Goal: Transaction & Acquisition: Purchase product/service

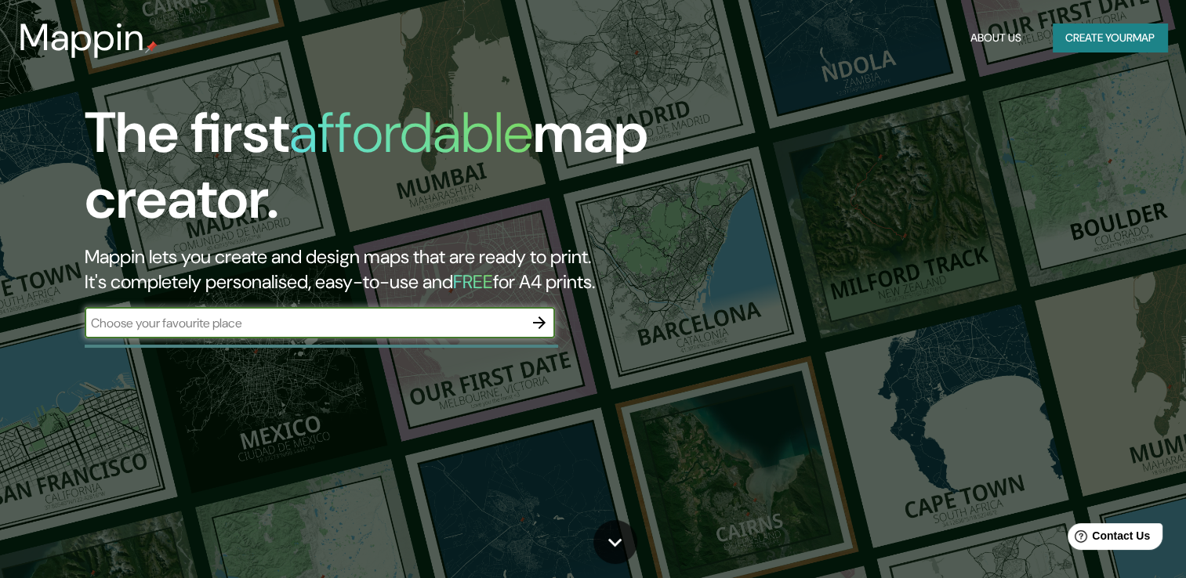
click at [1122, 26] on button "Create your map" at bounding box center [1110, 38] width 114 height 29
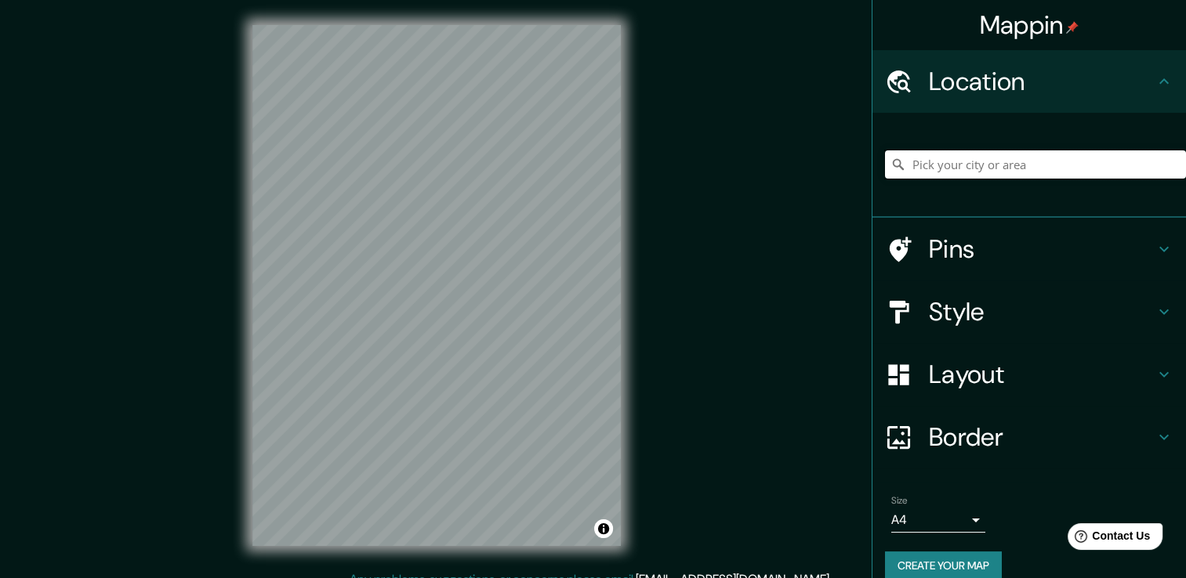
click at [999, 161] on input "Pick your city or area" at bounding box center [1035, 164] width 301 height 28
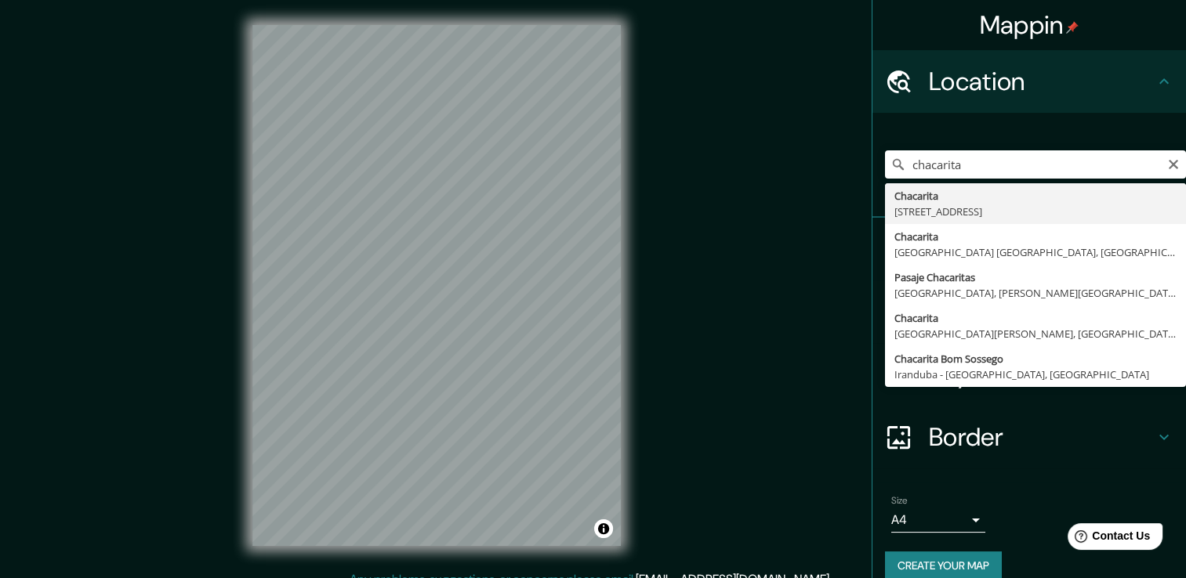
type input "[STREET_ADDRESS]"
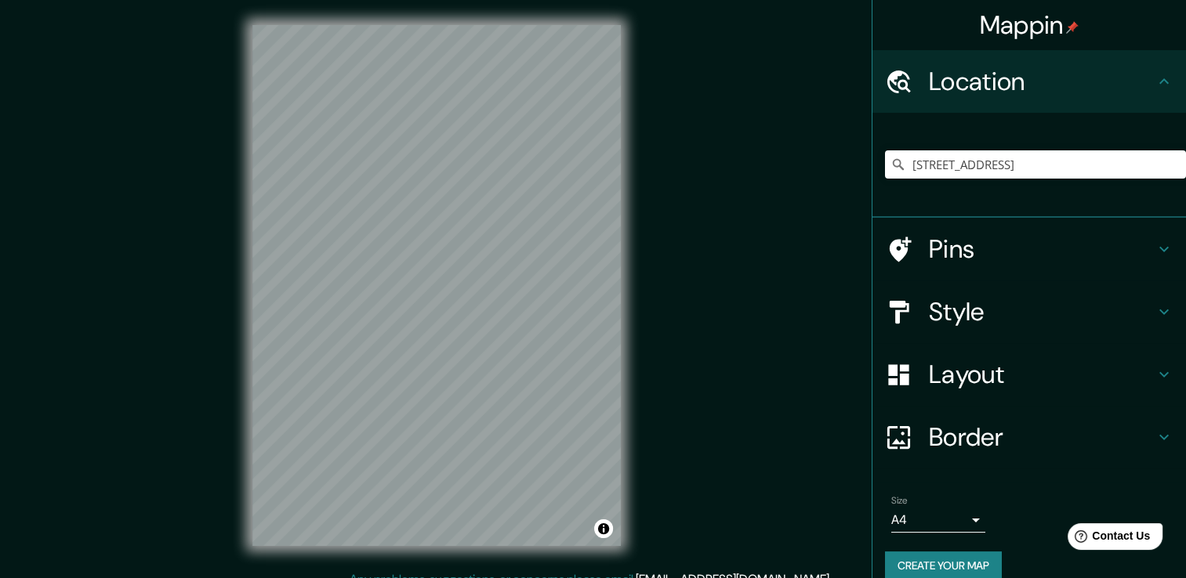
click at [1116, 318] on h4 "Style" at bounding box center [1042, 311] width 226 height 31
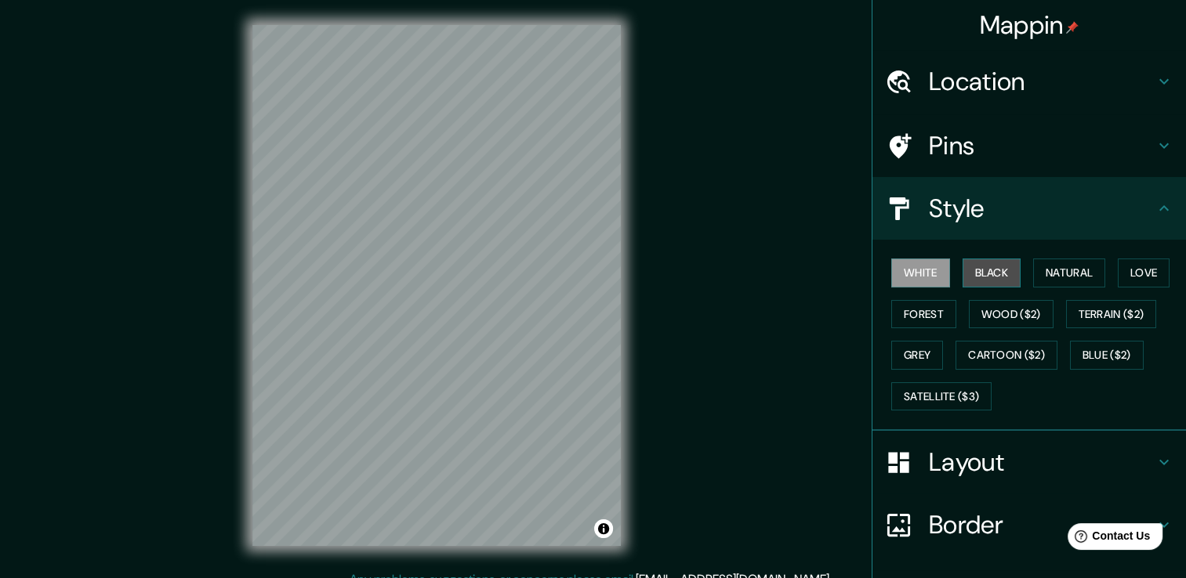
click at [990, 271] on button "Black" at bounding box center [991, 273] width 59 height 29
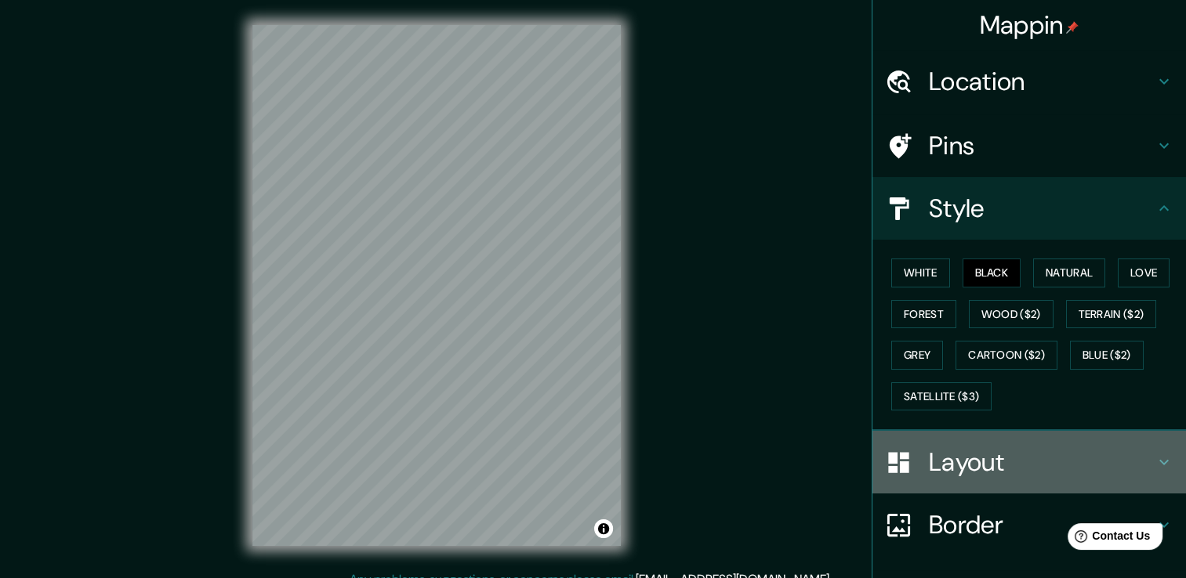
click at [997, 456] on h4 "Layout" at bounding box center [1042, 462] width 226 height 31
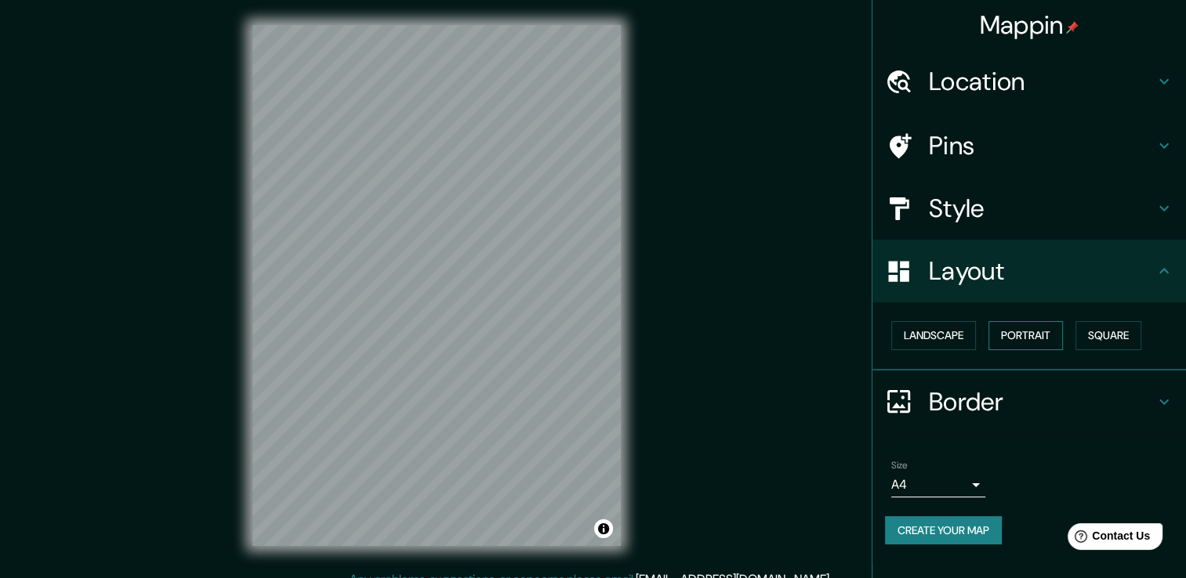
click at [1022, 336] on button "Portrait" at bounding box center [1025, 335] width 74 height 29
click at [959, 340] on button "Landscape" at bounding box center [933, 335] width 85 height 29
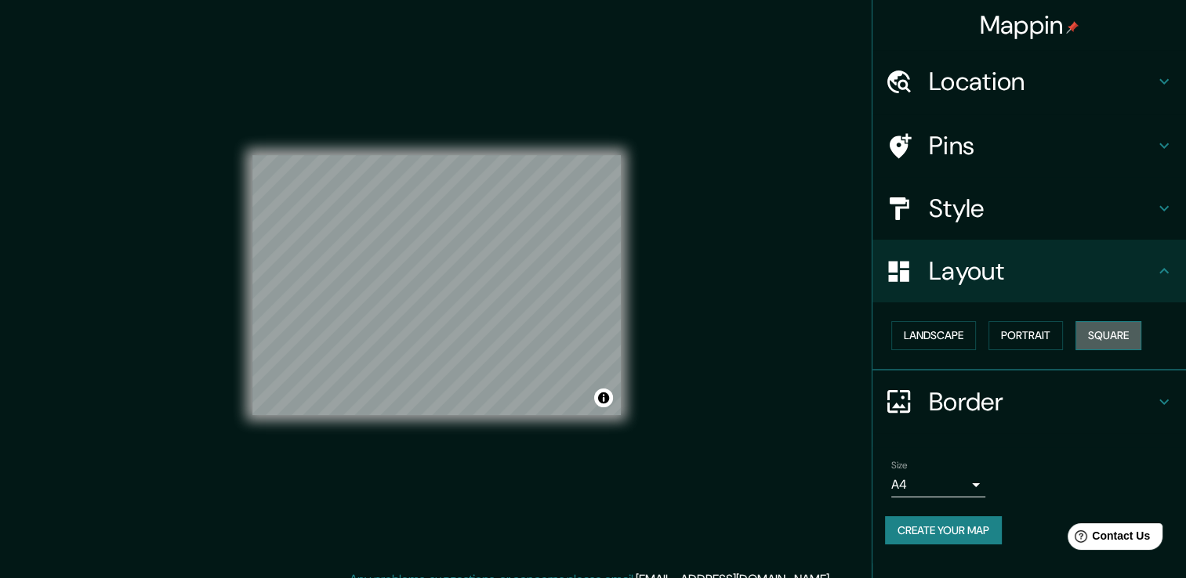
click at [1110, 341] on button "Square" at bounding box center [1108, 335] width 66 height 29
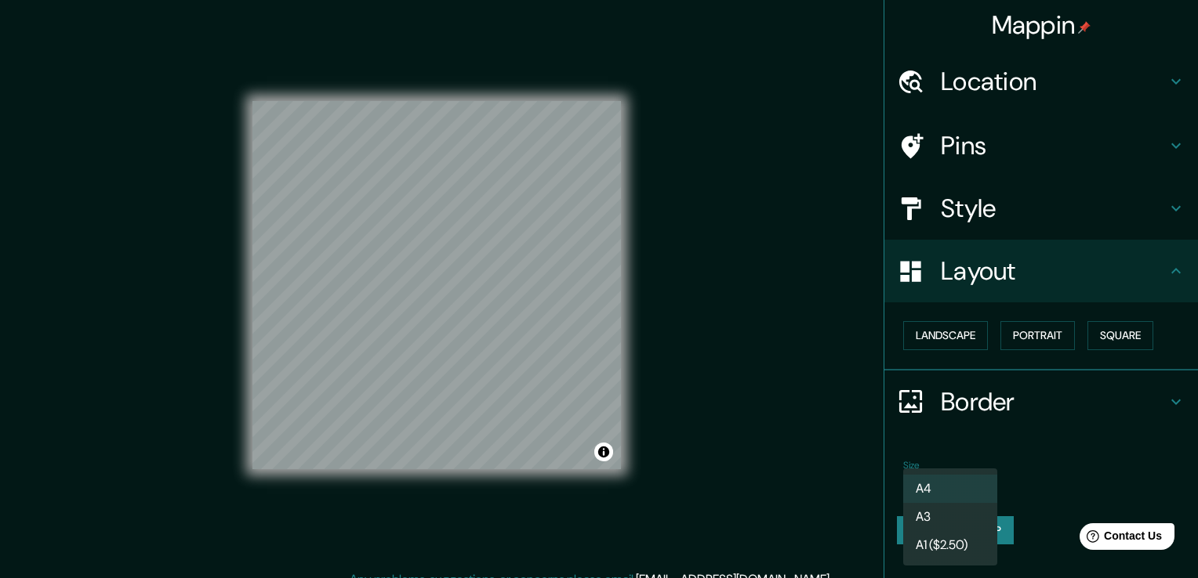
click at [973, 474] on body "Mappin Location [STREET_ADDRESS] Pins Style Layout Landscape Portrait Square Bo…" at bounding box center [599, 289] width 1198 height 578
click at [965, 518] on li "A3" at bounding box center [950, 517] width 94 height 28
type input "a4"
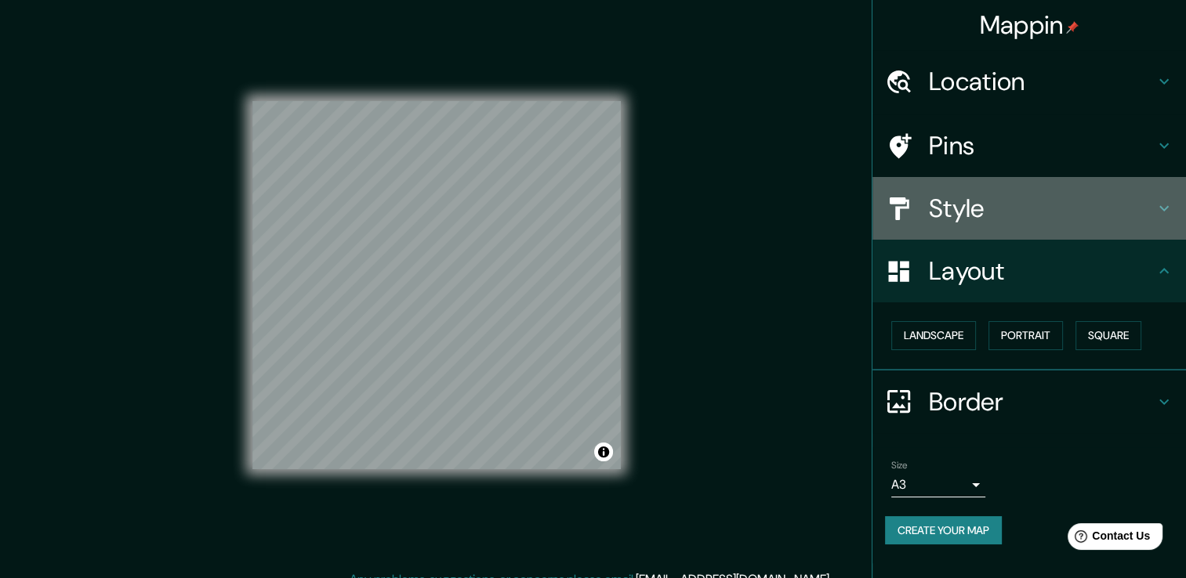
click at [1016, 206] on h4 "Style" at bounding box center [1042, 208] width 226 height 31
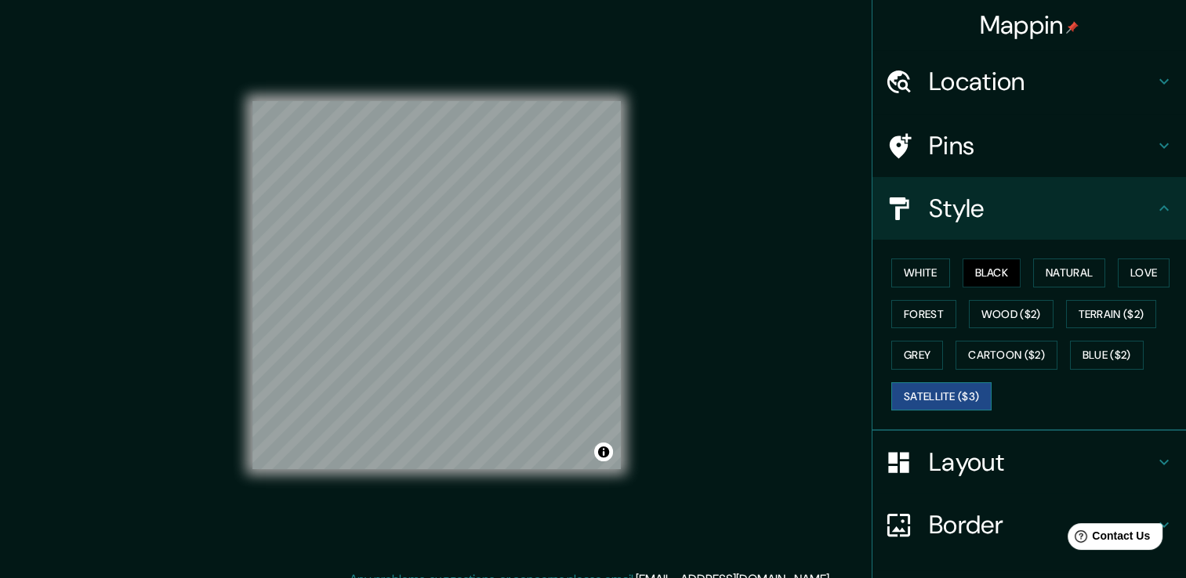
click at [967, 393] on button "Satellite ($3)" at bounding box center [941, 396] width 100 height 29
click at [966, 269] on button "Black" at bounding box center [991, 273] width 59 height 29
click at [1078, 284] on button "Natural" at bounding box center [1069, 273] width 72 height 29
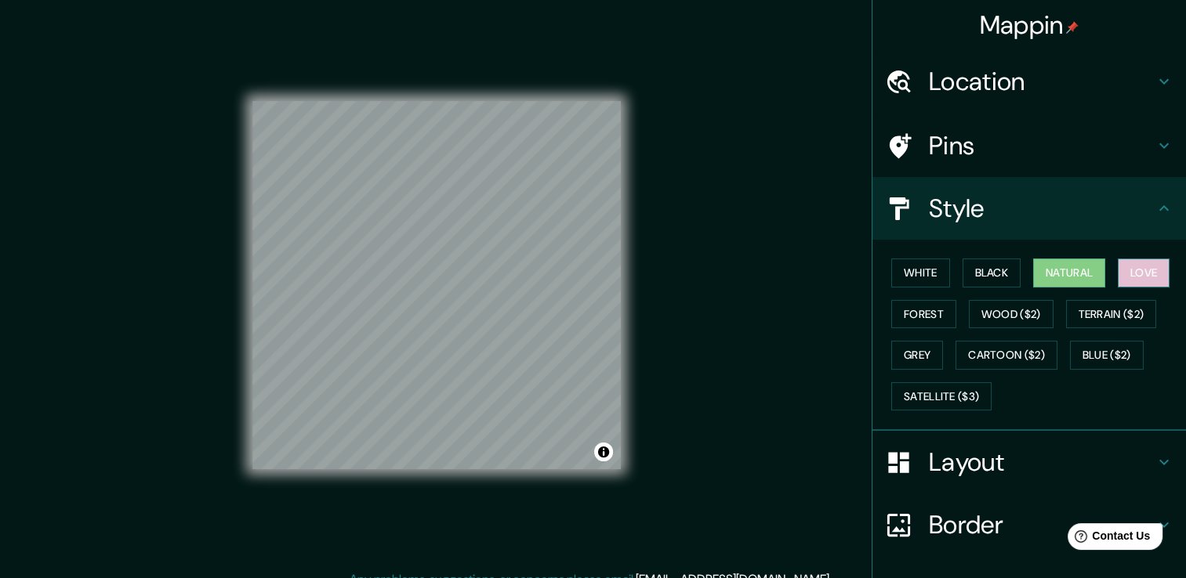
click at [1143, 277] on button "Love" at bounding box center [1144, 273] width 52 height 29
click at [899, 355] on button "Grey" at bounding box center [917, 355] width 52 height 29
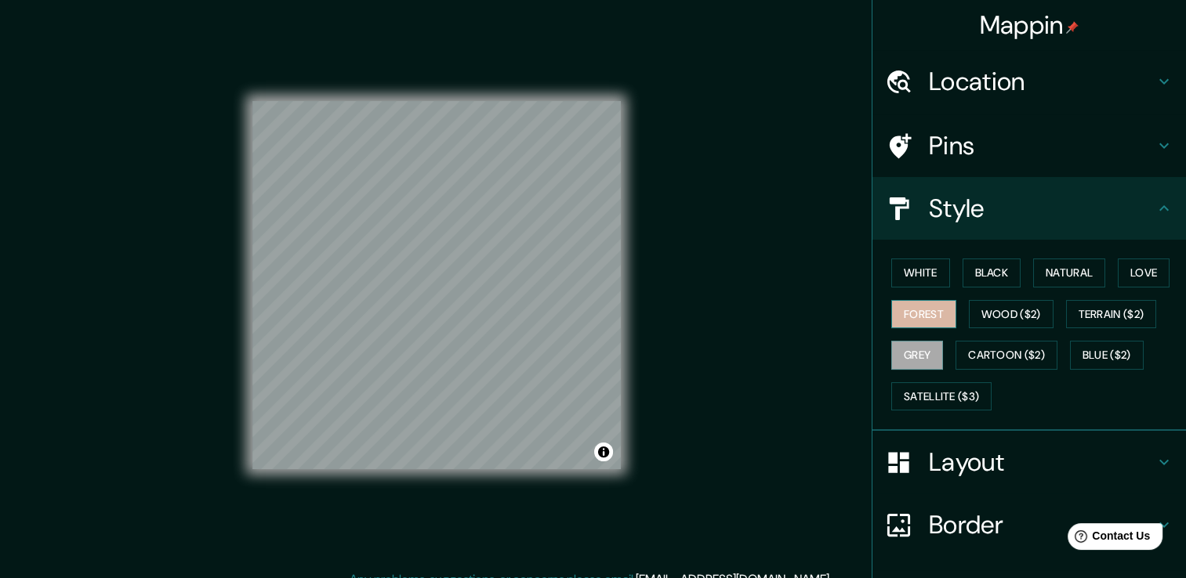
click at [912, 312] on button "Forest" at bounding box center [923, 314] width 65 height 29
click at [921, 266] on button "White" at bounding box center [920, 273] width 59 height 29
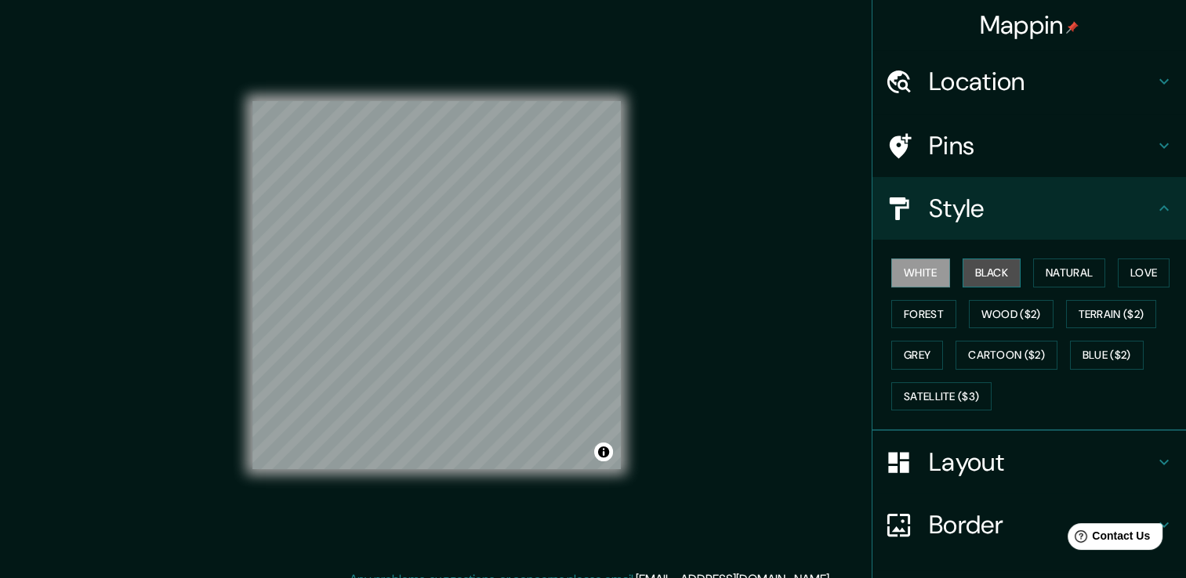
click at [1002, 278] on button "Black" at bounding box center [991, 273] width 59 height 29
click at [912, 357] on button "Grey" at bounding box center [917, 355] width 52 height 29
click at [978, 267] on button "Black" at bounding box center [991, 273] width 59 height 29
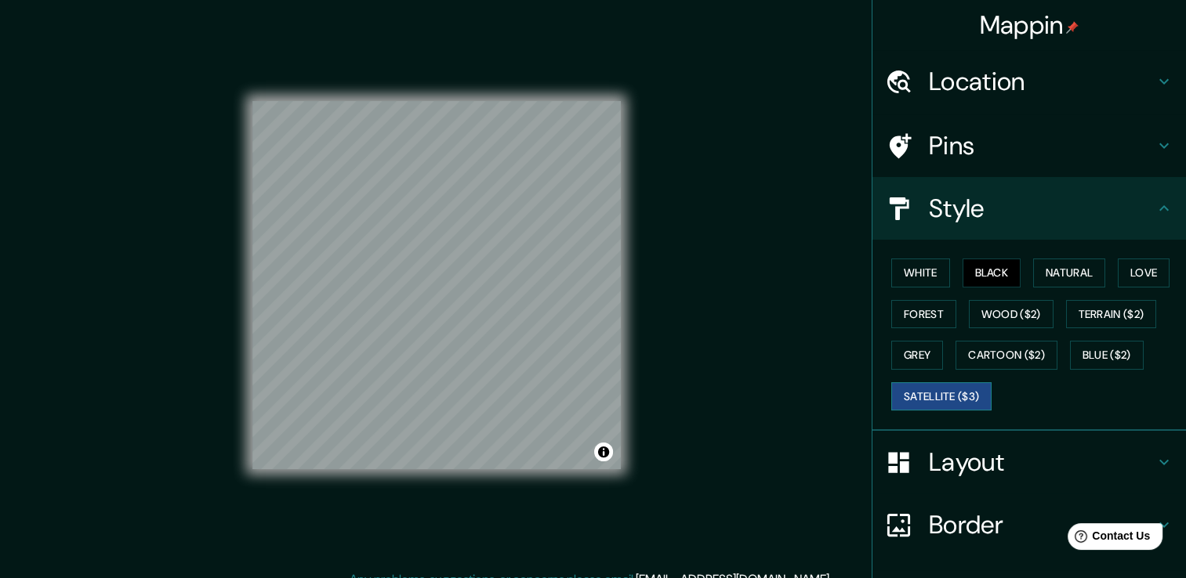
click at [940, 397] on button "Satellite ($3)" at bounding box center [941, 396] width 100 height 29
click at [974, 277] on button "Black" at bounding box center [991, 273] width 59 height 29
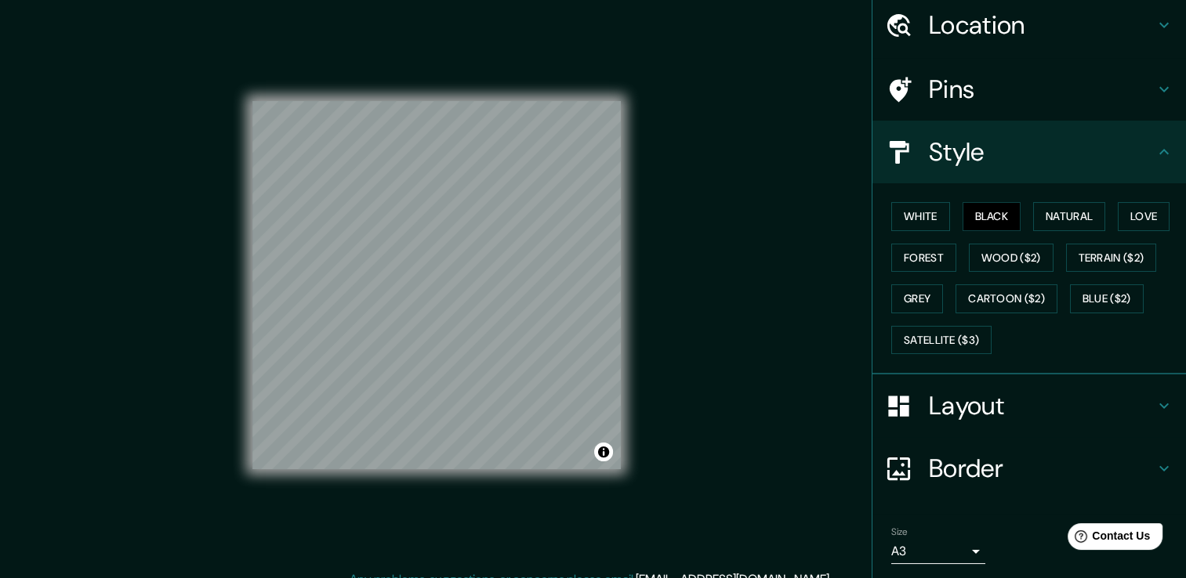
scroll to position [106, 0]
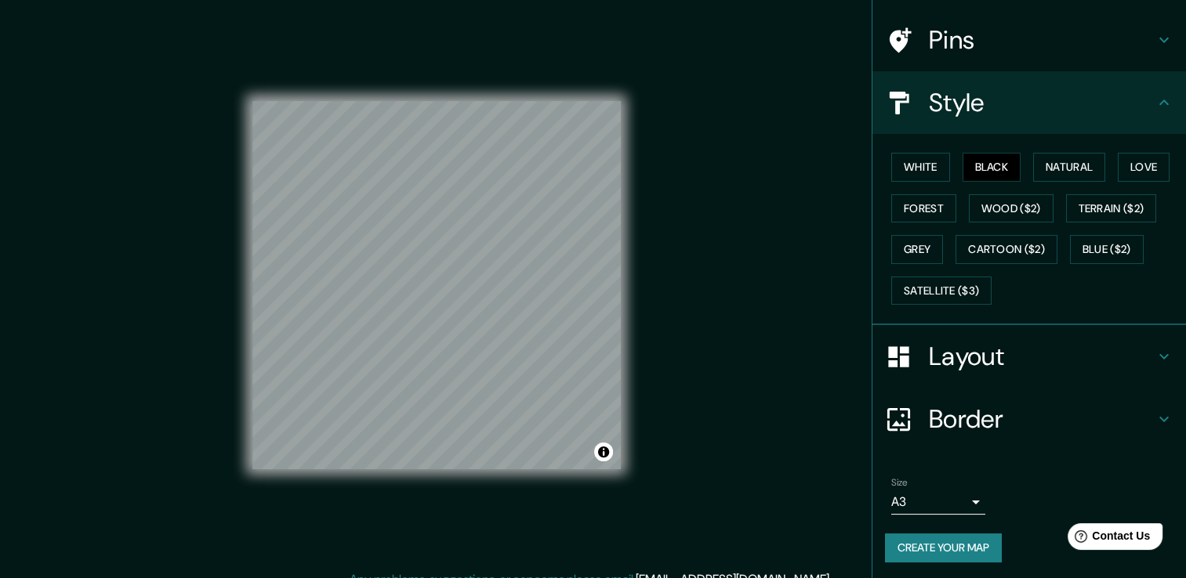
click at [964, 553] on button "Create your map" at bounding box center [943, 548] width 117 height 29
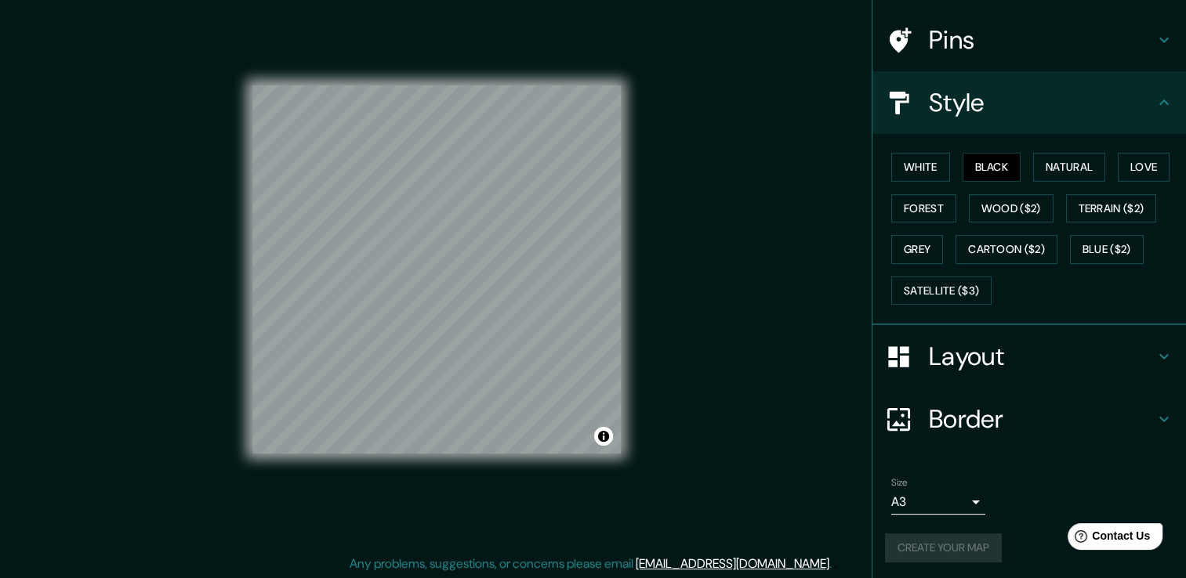
scroll to position [17, 0]
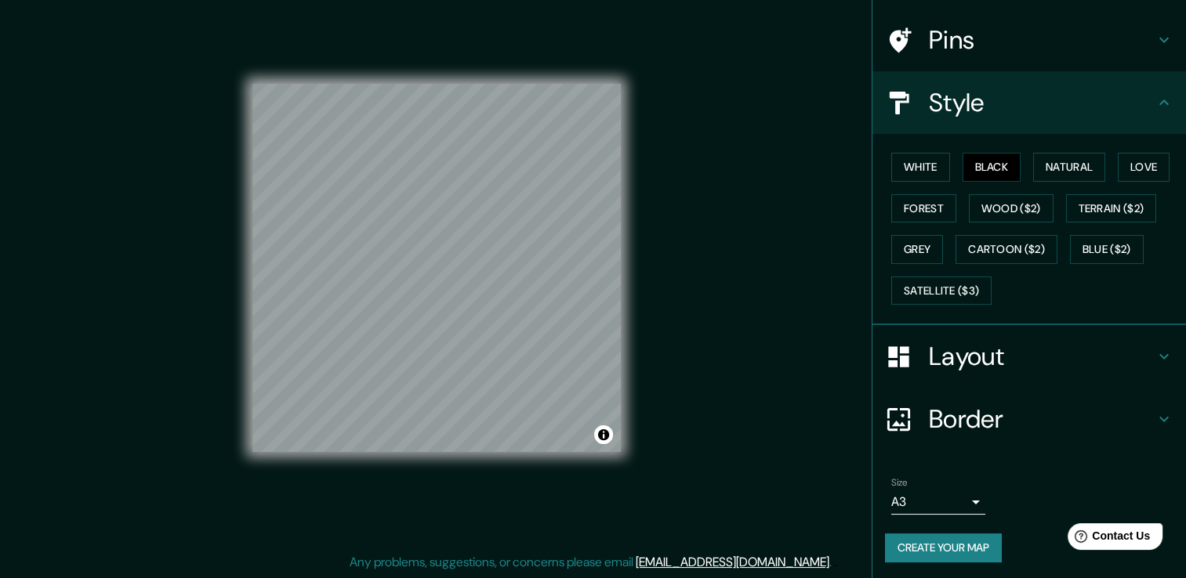
click at [932, 542] on button "Create your map" at bounding box center [943, 548] width 117 height 29
click at [935, 548] on button "Create your map" at bounding box center [943, 548] width 117 height 29
